Goal: Information Seeking & Learning: Find specific fact

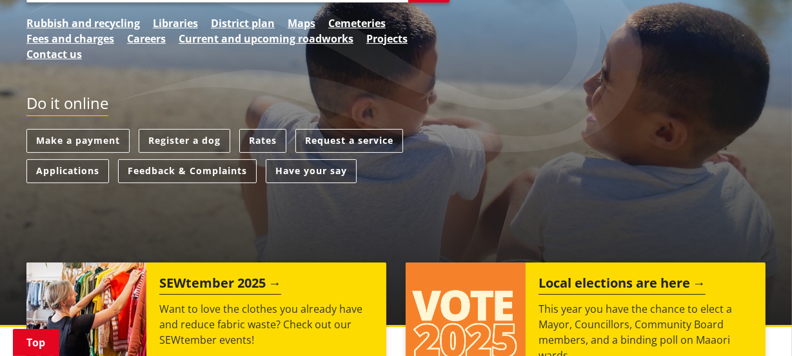
scroll to position [293, 0]
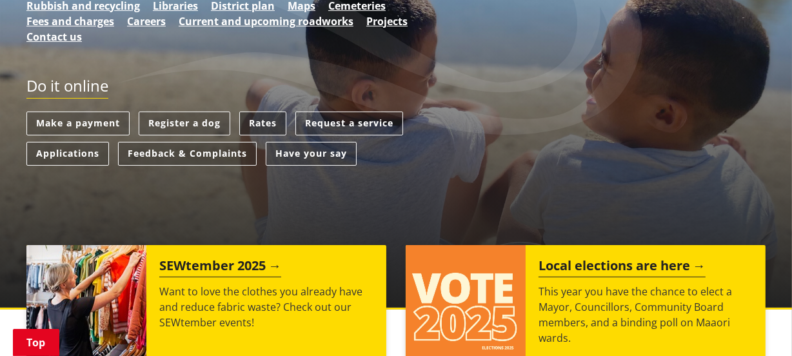
click at [260, 119] on link "Rates" at bounding box center [262, 124] width 47 height 24
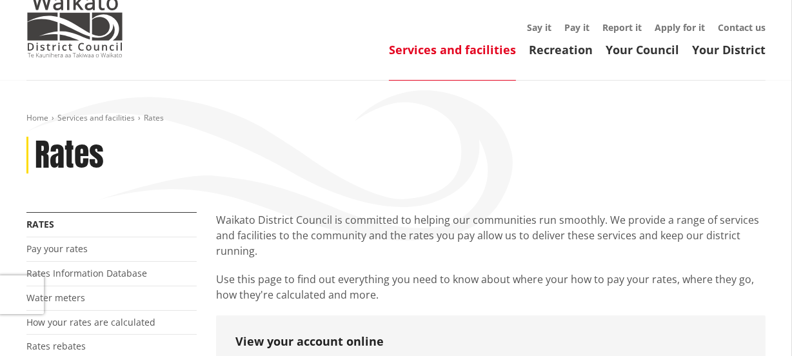
scroll to position [58, 0]
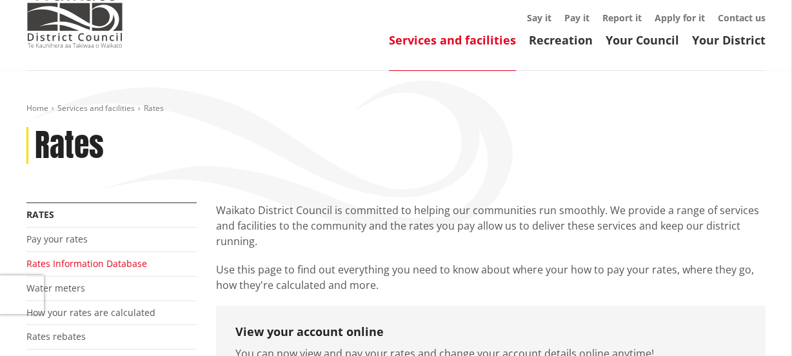
click at [132, 260] on link "Rates Information Database" at bounding box center [86, 263] width 121 height 12
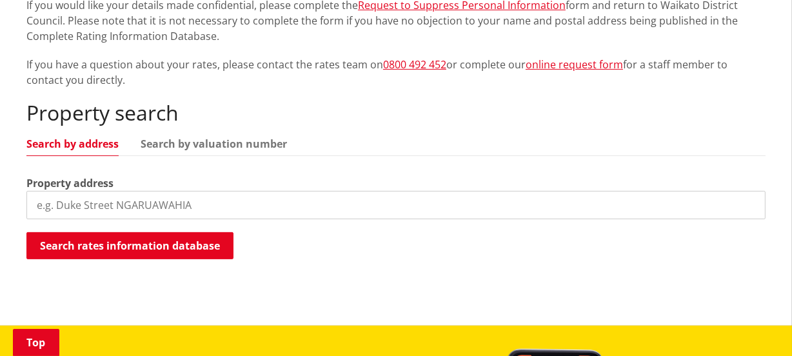
scroll to position [293, 0]
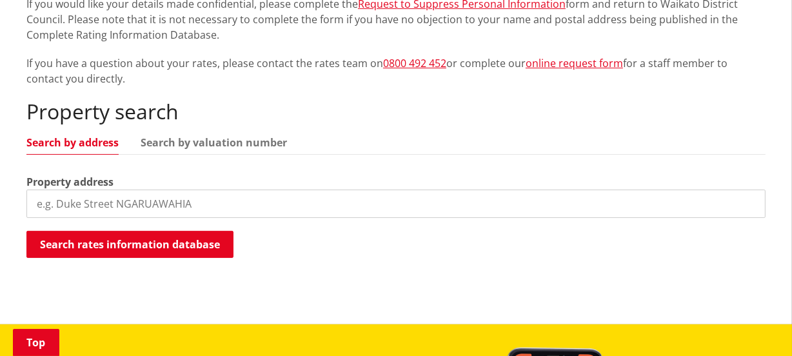
click at [61, 206] on input "search" at bounding box center [395, 204] width 739 height 28
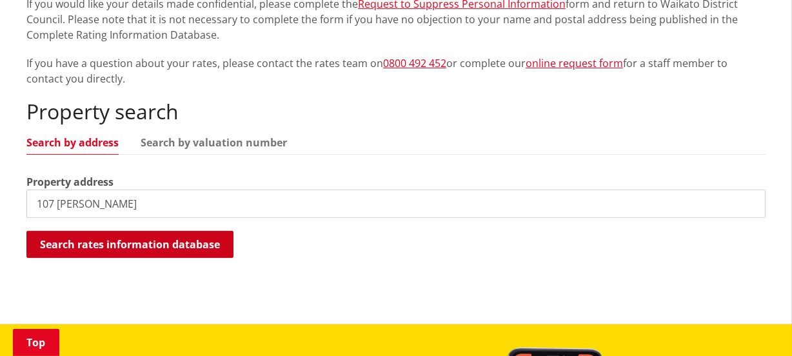
type input "107 bailey"
click at [128, 242] on button "Search rates information database" at bounding box center [129, 244] width 207 height 27
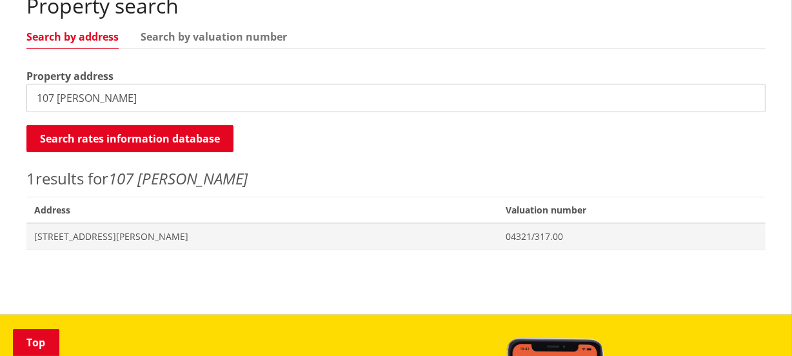
scroll to position [410, 0]
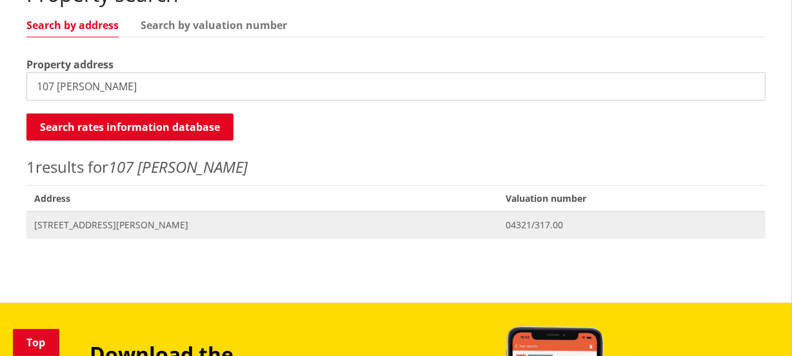
click at [93, 222] on span "107 Bailey Street HUNTLY" at bounding box center [262, 225] width 456 height 13
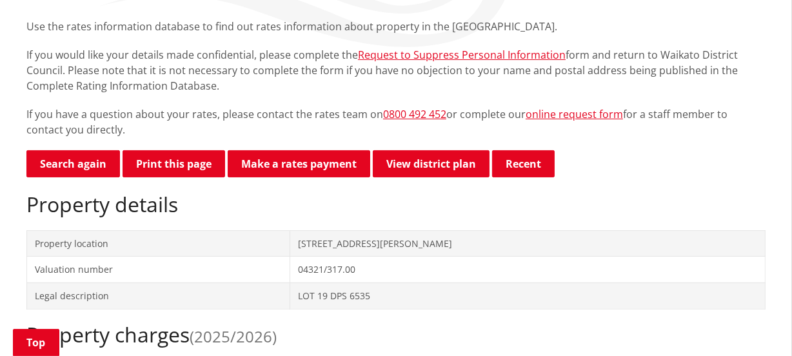
scroll to position [234, 0]
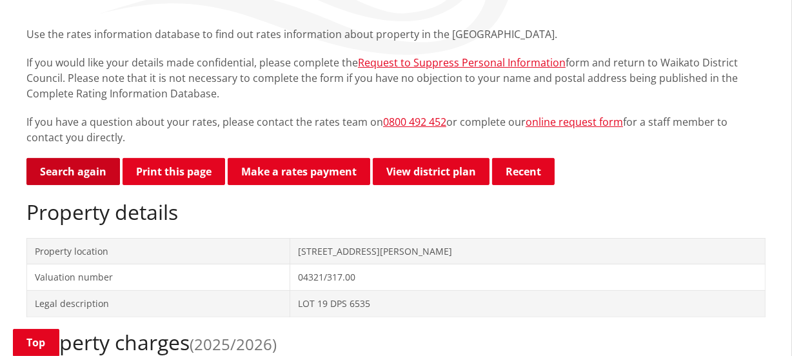
click at [59, 163] on link "Search again" at bounding box center [72, 171] width 93 height 27
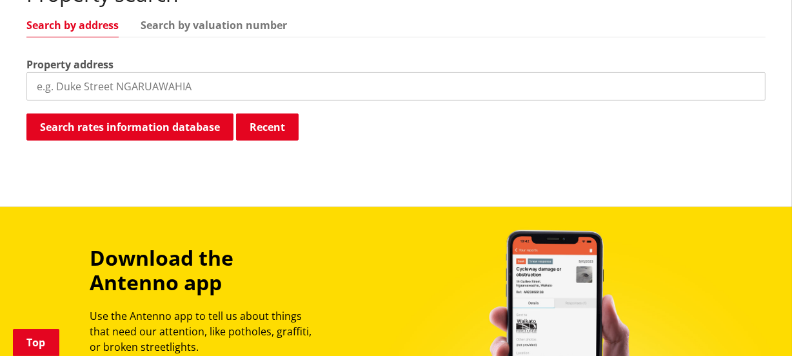
scroll to position [410, 0]
click at [63, 84] on input "search" at bounding box center [395, 86] width 739 height 28
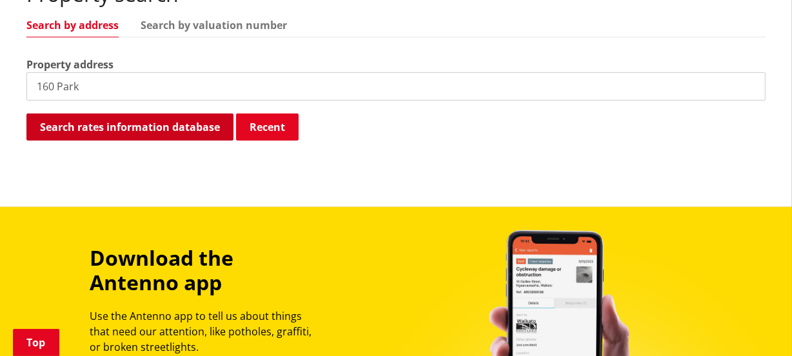
type input "160 Park"
click at [153, 126] on button "Search rates information database" at bounding box center [129, 126] width 207 height 27
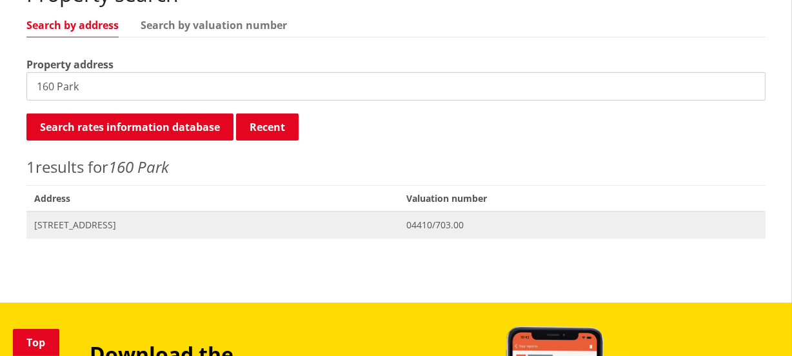
click at [112, 224] on span "160 Park Road HOROTIU" at bounding box center [212, 225] width 357 height 13
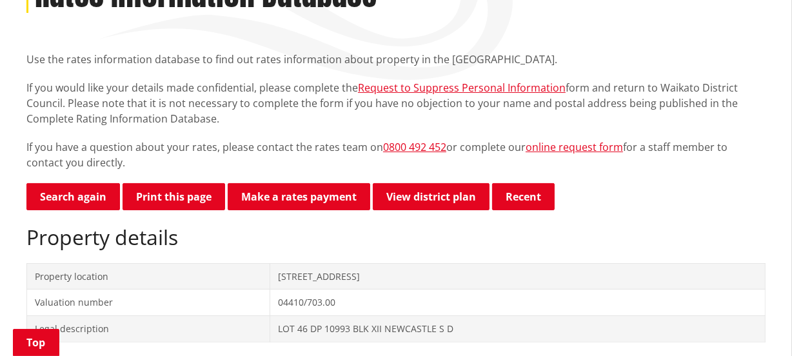
scroll to position [234, 0]
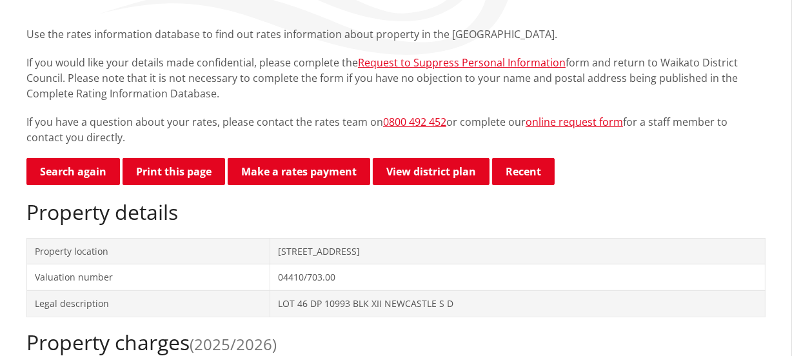
scroll to position [234, 0]
click at [72, 169] on link "Search again" at bounding box center [72, 171] width 93 height 27
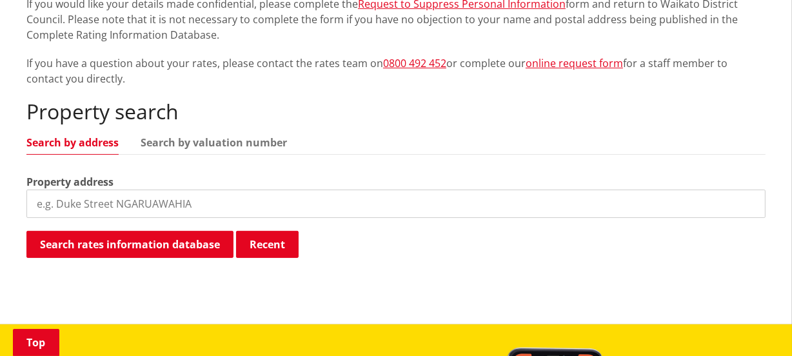
scroll to position [351, 0]
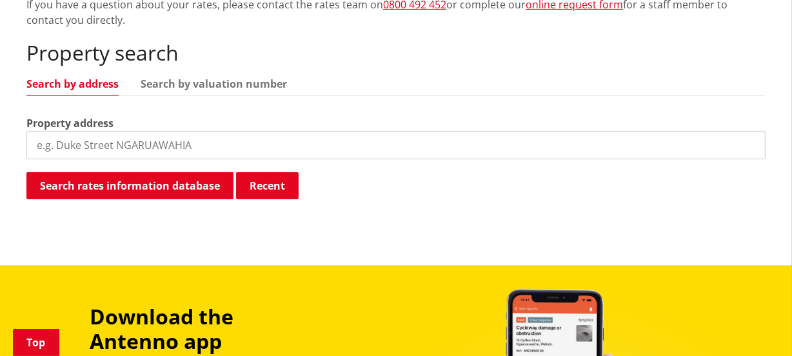
click at [71, 144] on input "search" at bounding box center [395, 145] width 739 height 28
type input "[PERSON_NAME]"
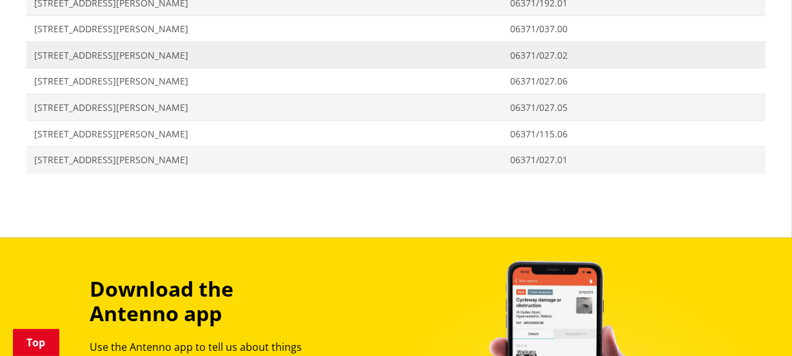
scroll to position [1523, 0]
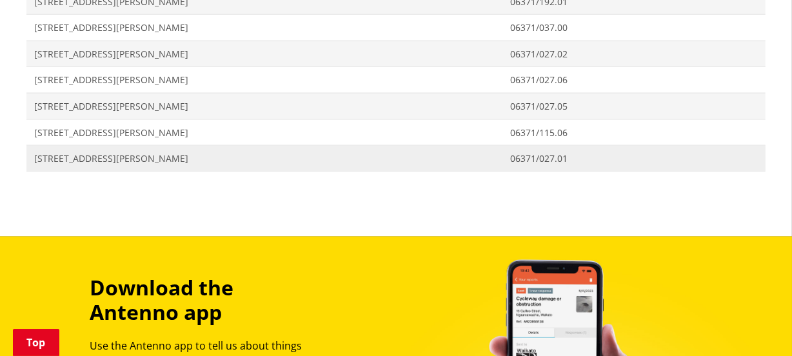
click at [90, 155] on span "[STREET_ADDRESS][PERSON_NAME]" at bounding box center [264, 158] width 460 height 13
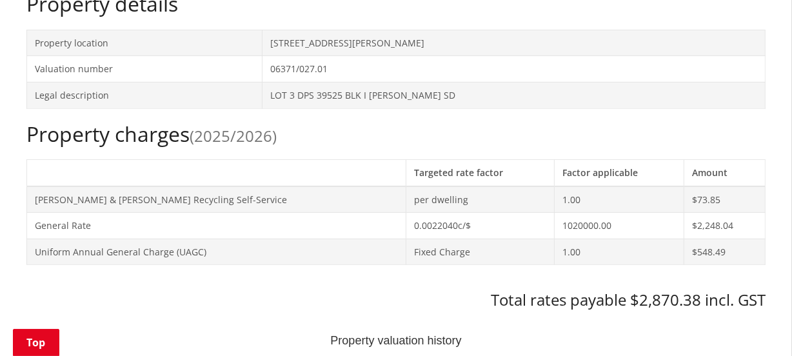
scroll to position [469, 0]
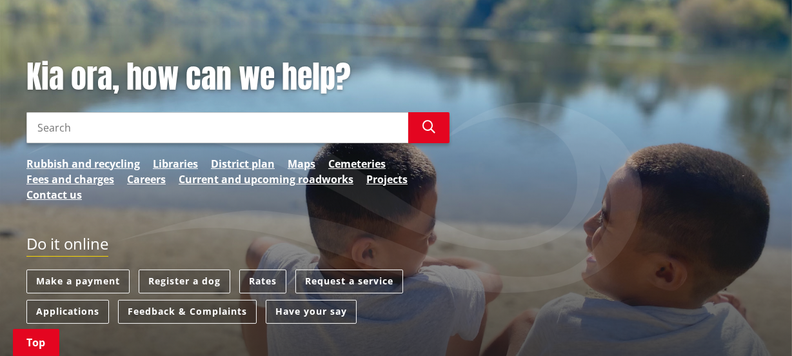
scroll to position [175, 0]
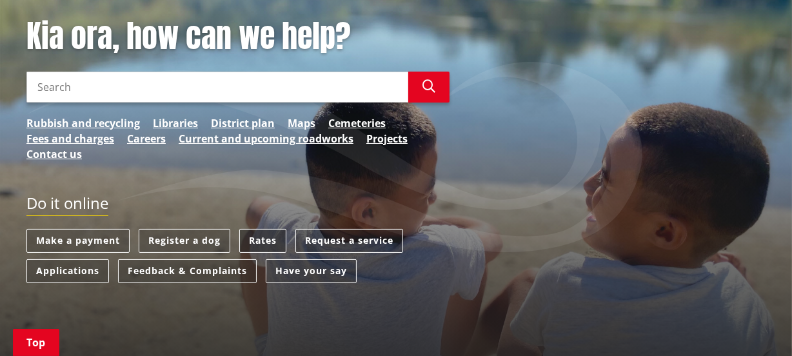
click at [264, 242] on link "Rates" at bounding box center [262, 241] width 47 height 24
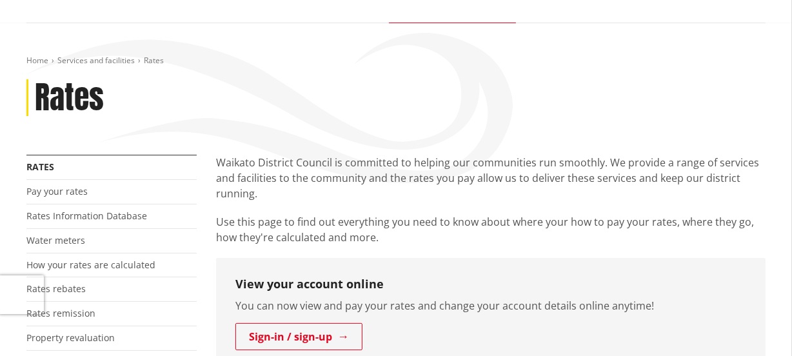
scroll to position [117, 0]
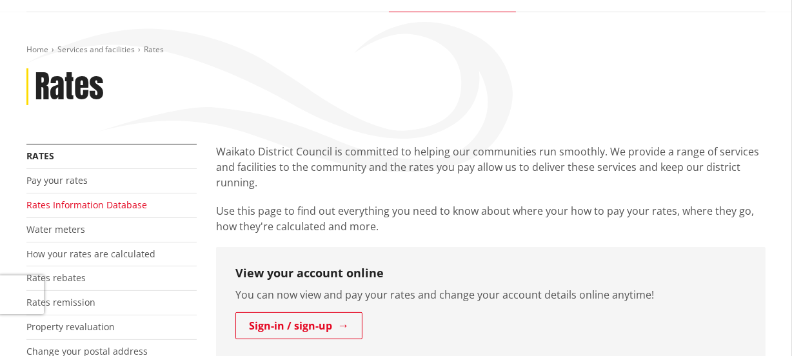
click at [115, 206] on link "Rates Information Database" at bounding box center [86, 205] width 121 height 12
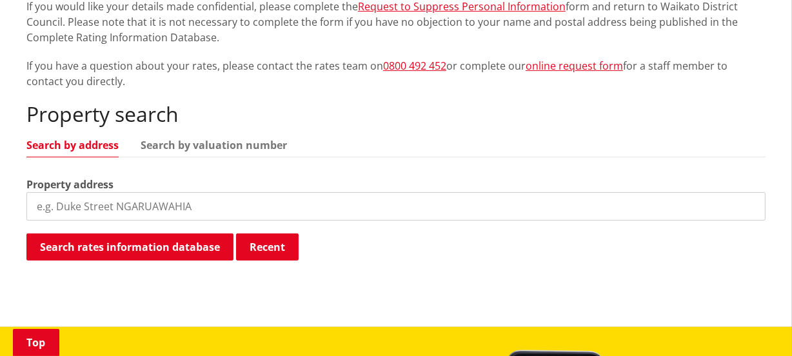
scroll to position [293, 0]
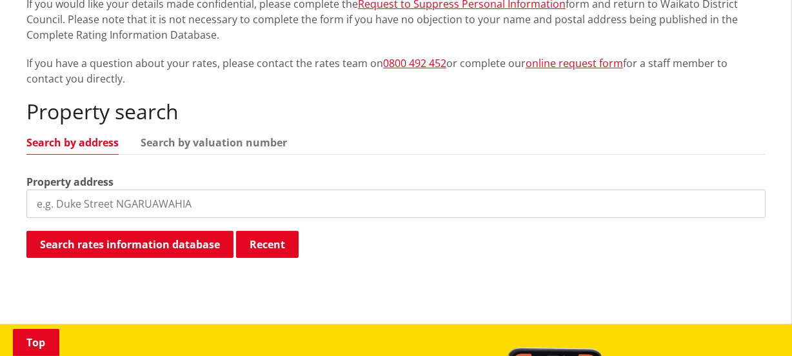
click at [74, 201] on input "search" at bounding box center [395, 204] width 739 height 28
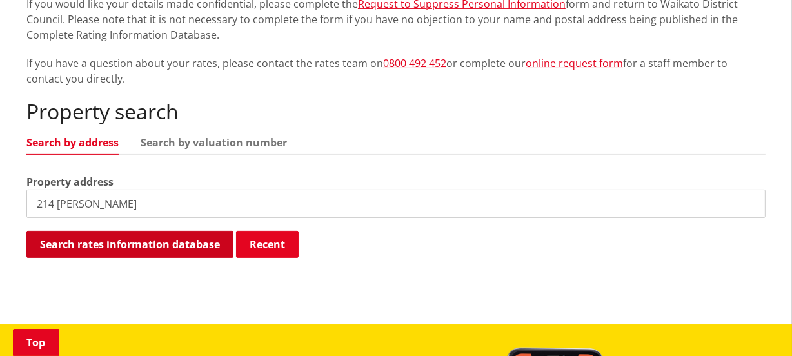
type input "214 cogswell"
click at [141, 248] on button "Search rates information database" at bounding box center [129, 244] width 207 height 27
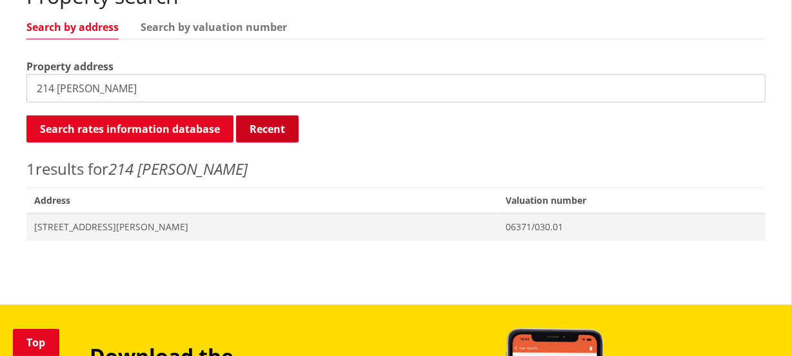
scroll to position [410, 0]
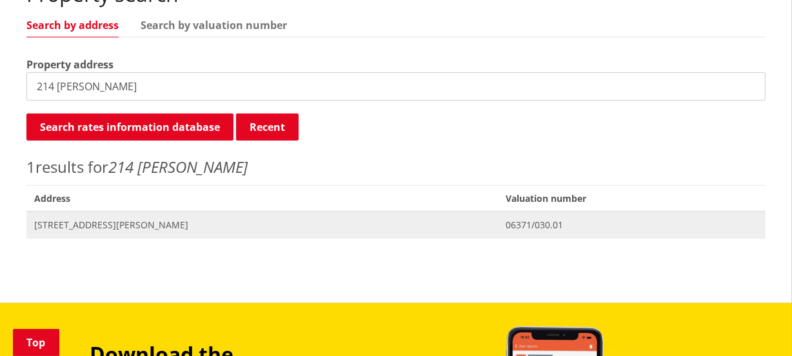
click at [498, 215] on span "Valuation No. 06371/030.01" at bounding box center [631, 224] width 267 height 26
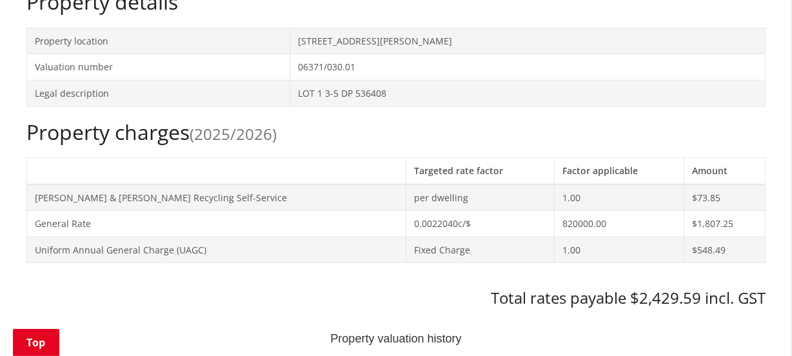
scroll to position [469, 0]
